Goal: Task Accomplishment & Management: Manage account settings

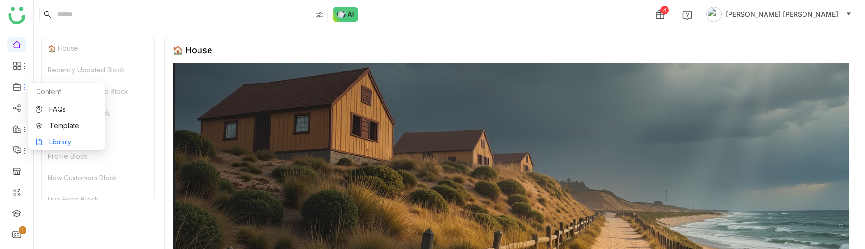
click at [54, 139] on link "Library" at bounding box center [67, 142] width 62 height 7
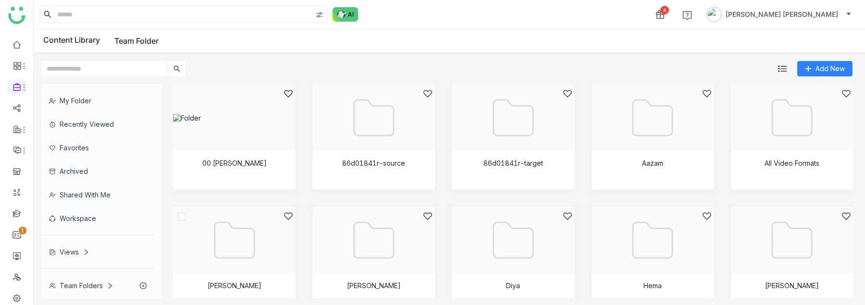
click at [254, 245] on div at bounding box center [231, 252] width 106 height 82
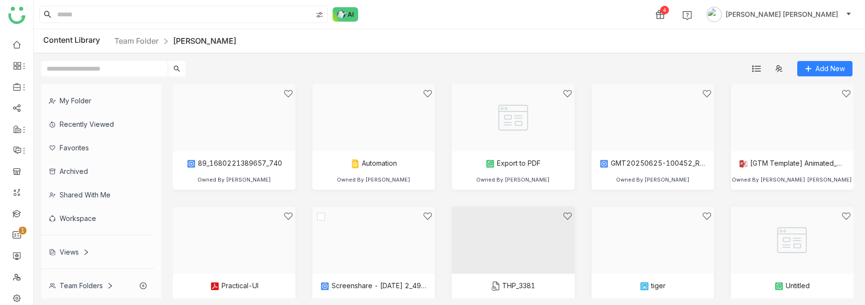
scroll to position [151, 0]
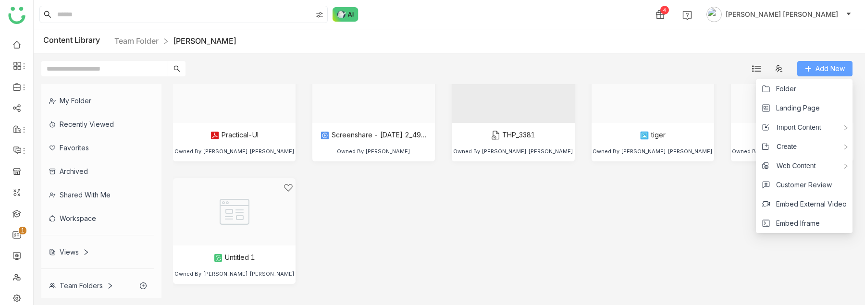
click at [813, 68] on button "Add New" at bounding box center [824, 68] width 55 height 15
click at [783, 93] on span "Folder" at bounding box center [786, 89] width 20 height 11
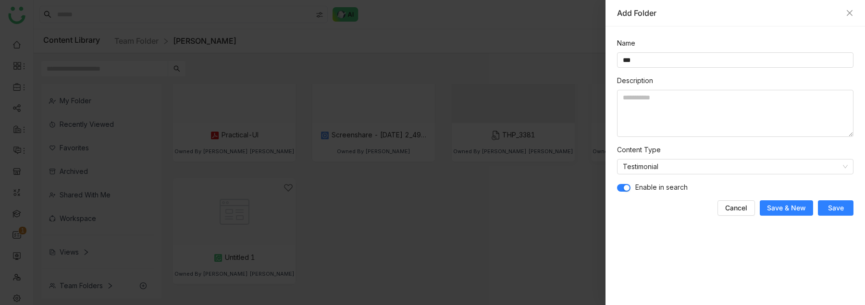
type input "***"
click at [674, 190] on span "Enable in search" at bounding box center [661, 187] width 52 height 11
click at [624, 189] on span "button" at bounding box center [627, 188] width 6 height 6
click at [839, 210] on span "Save" at bounding box center [836, 208] width 16 height 10
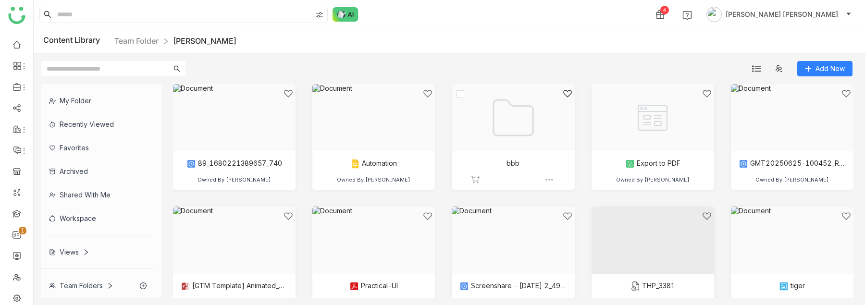
click at [485, 140] on div at bounding box center [509, 130] width 106 height 82
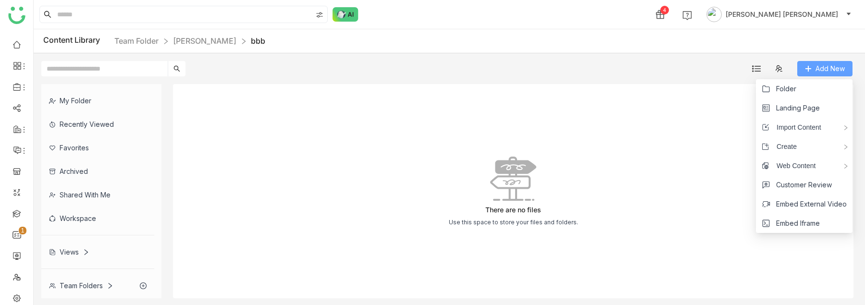
click at [834, 70] on span "Add New" at bounding box center [829, 68] width 29 height 11
click at [800, 89] on li "Folder" at bounding box center [804, 88] width 97 height 19
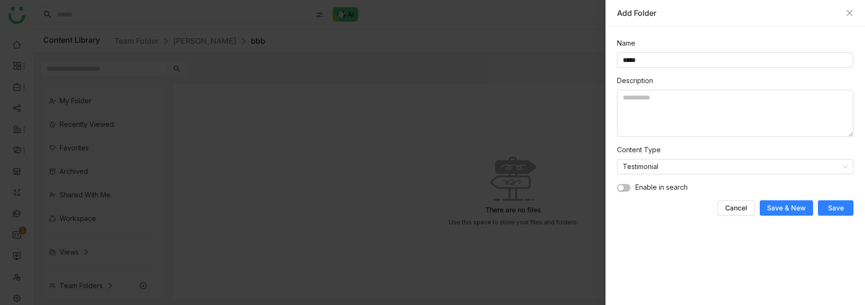
type input "*****"
click at [832, 207] on span "Save" at bounding box center [836, 208] width 16 height 10
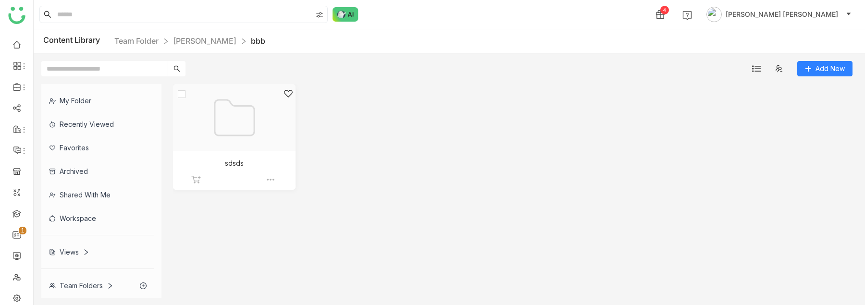
click at [233, 128] on div at bounding box center [231, 130] width 106 height 82
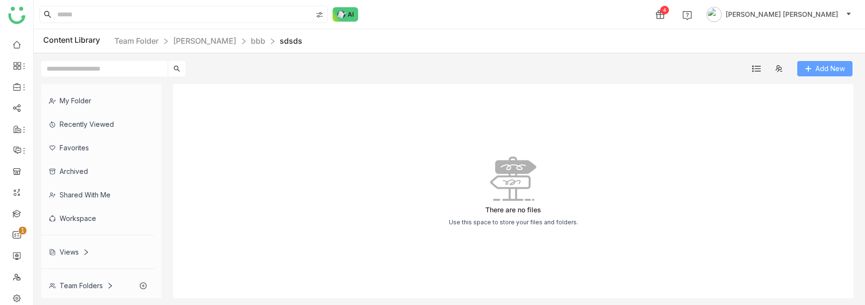
click at [810, 66] on icon at bounding box center [808, 68] width 7 height 7
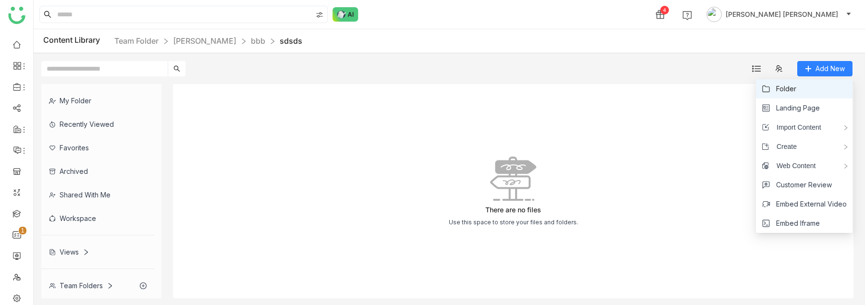
click at [797, 83] on li "Folder" at bounding box center [804, 88] width 97 height 19
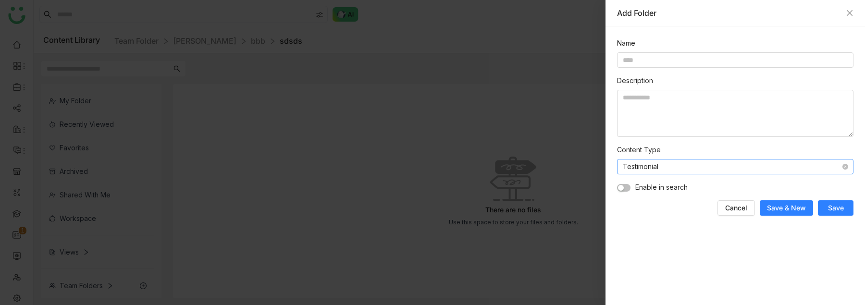
click at [637, 169] on nz-select-item "Testimonial" at bounding box center [735, 166] width 225 height 14
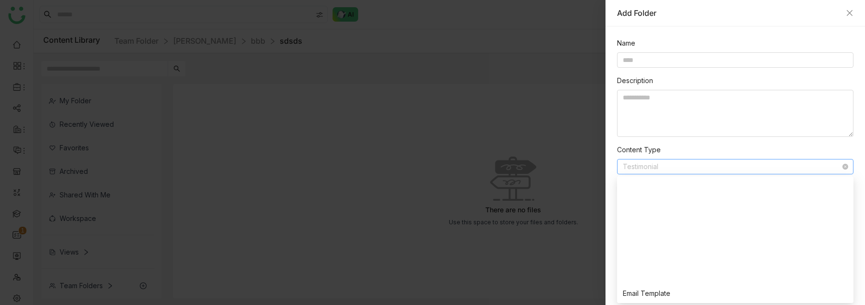
scroll to position [231, 0]
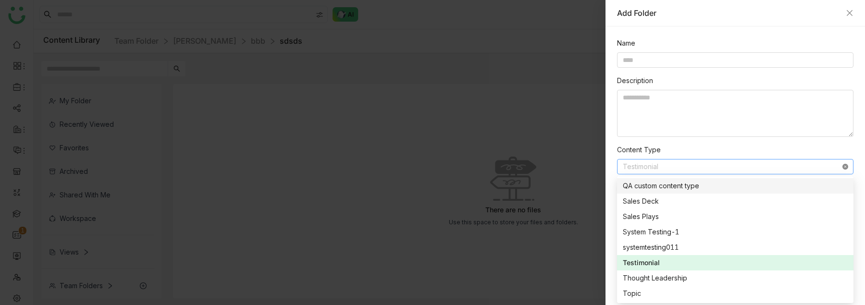
click at [847, 165] on icon at bounding box center [845, 167] width 6 height 6
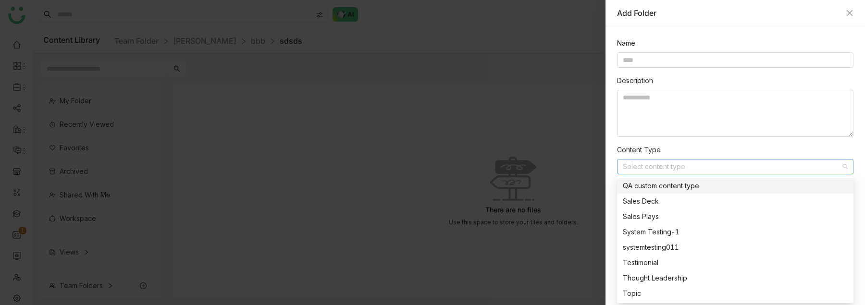
click at [784, 148] on div "Content Type Select content type" at bounding box center [735, 160] width 236 height 30
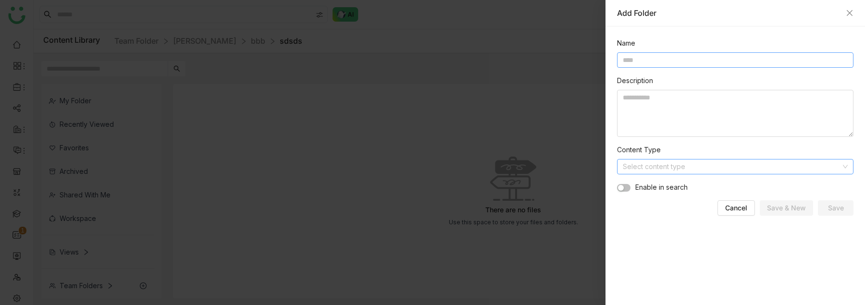
click at [663, 59] on input at bounding box center [735, 59] width 236 height 15
type input "***"
click at [832, 212] on span "Save" at bounding box center [836, 208] width 16 height 10
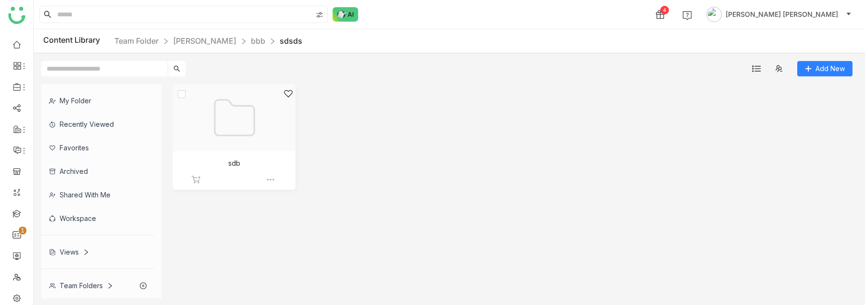
click at [247, 141] on div at bounding box center [231, 130] width 106 height 82
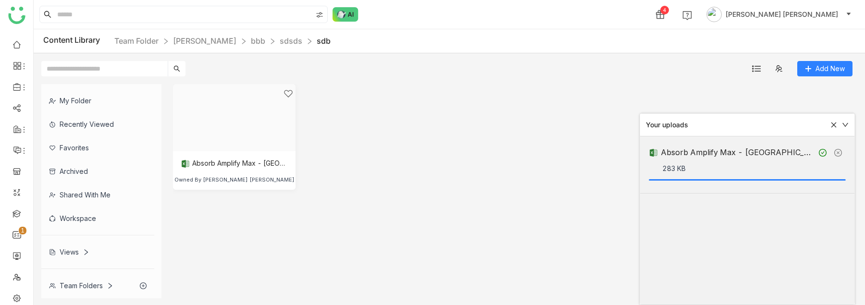
click at [832, 123] on icon at bounding box center [833, 125] width 5 height 5
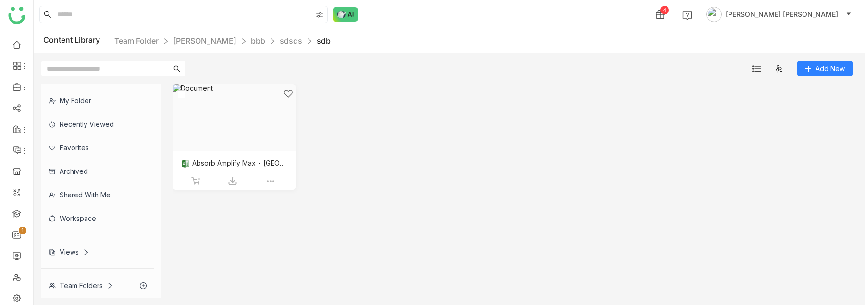
click at [209, 115] on div at bounding box center [231, 130] width 106 height 82
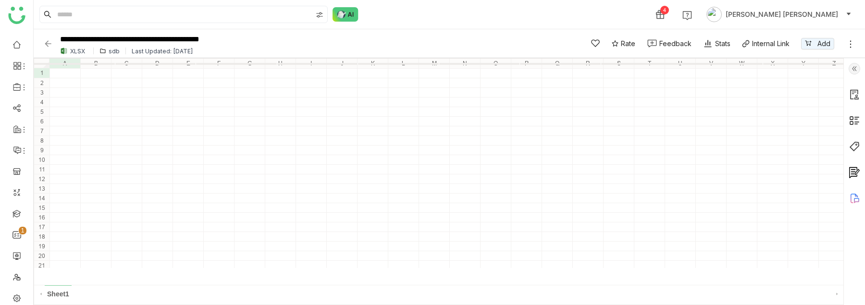
click at [850, 43] on icon at bounding box center [851, 44] width 10 height 10
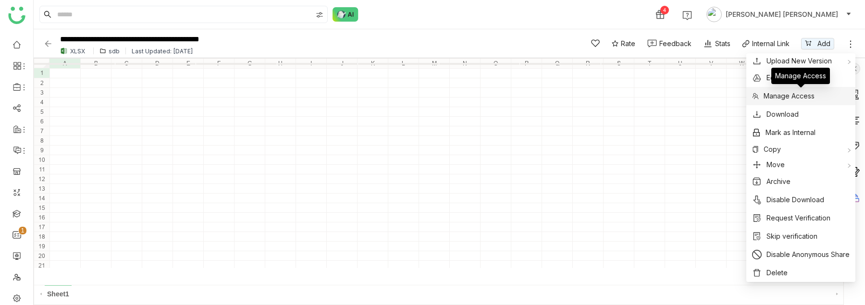
click at [795, 96] on span "Manage Access" at bounding box center [788, 96] width 51 height 11
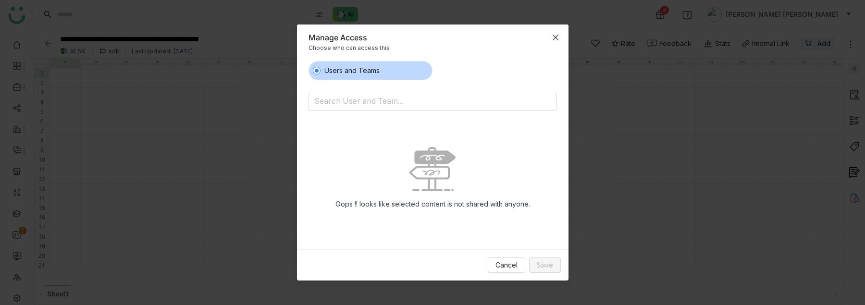
click at [552, 40] on icon "Close" at bounding box center [556, 38] width 8 height 8
